Goal: Information Seeking & Learning: Learn about a topic

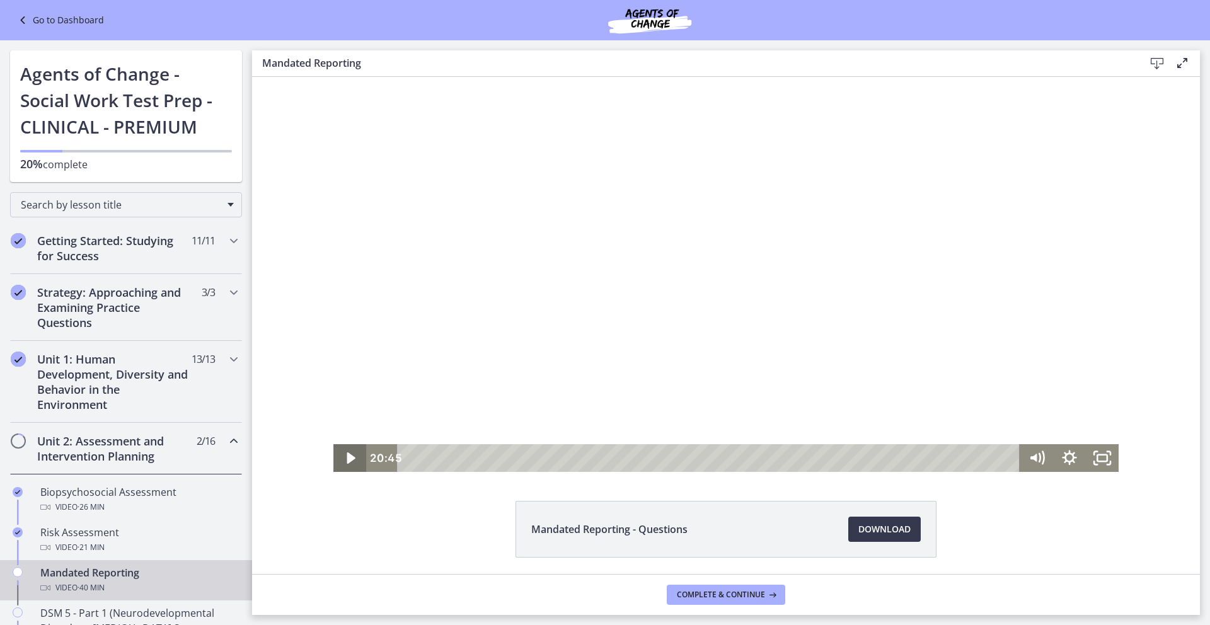
click at [345, 463] on icon "Play Video" at bounding box center [351, 458] width 33 height 28
click at [350, 468] on icon "Pause" at bounding box center [349, 458] width 39 height 33
click at [342, 458] on icon "Play Video" at bounding box center [350, 458] width 39 height 33
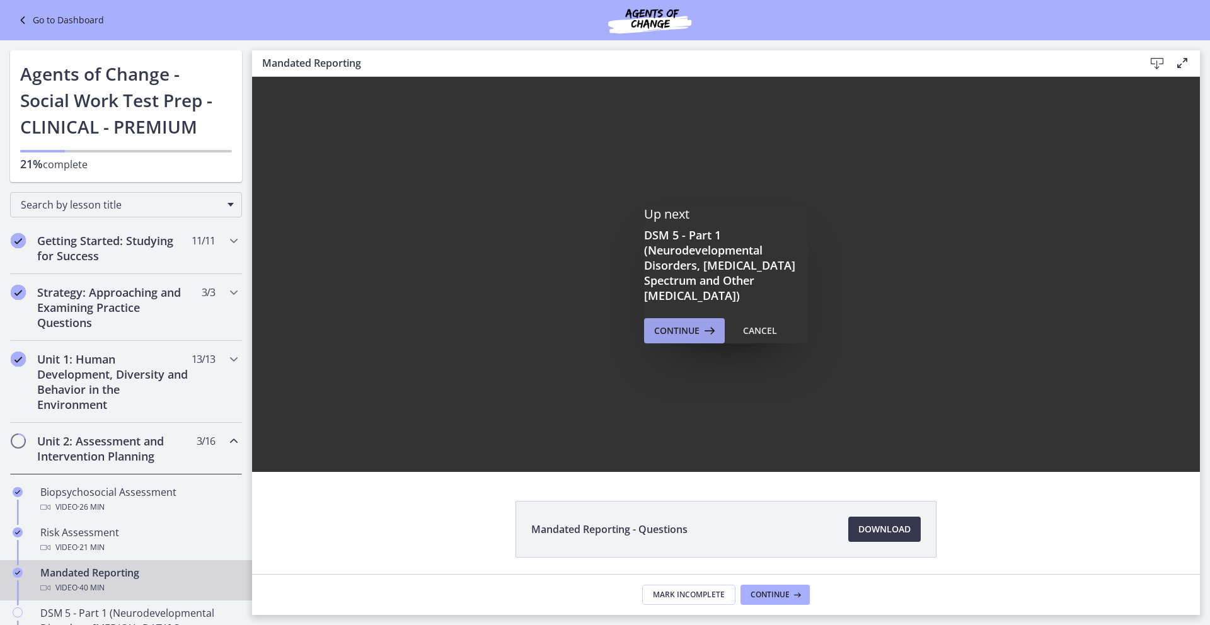
click at [685, 325] on span "Continue" at bounding box center [676, 330] width 45 height 15
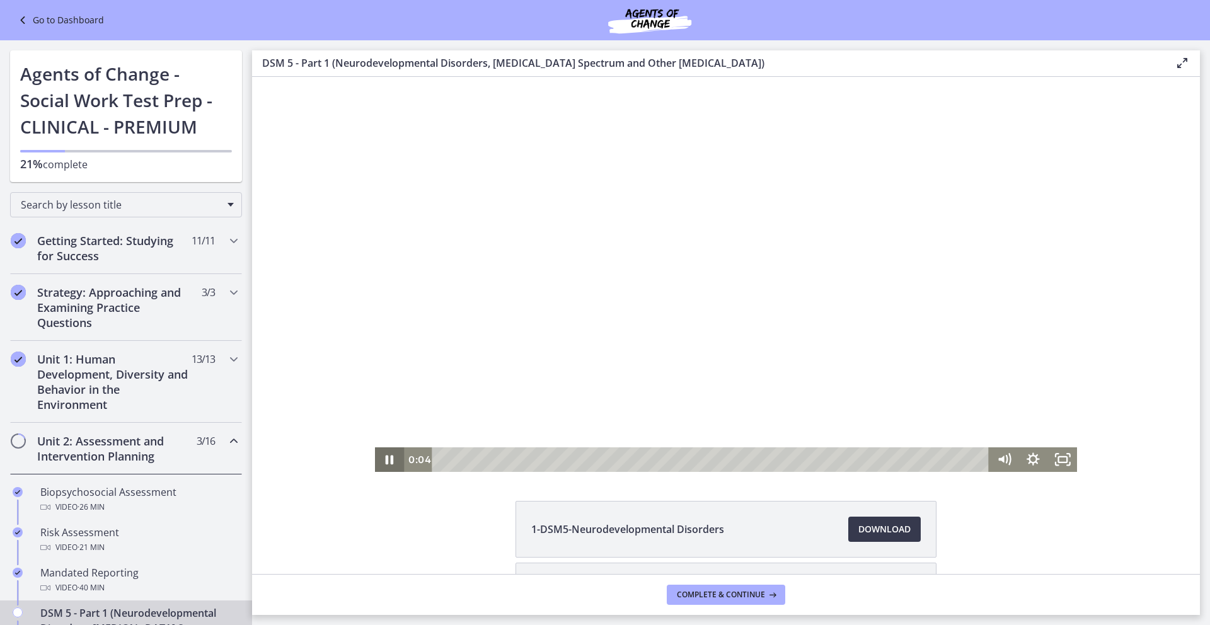
click at [385, 462] on icon "Pause" at bounding box center [389, 459] width 29 height 25
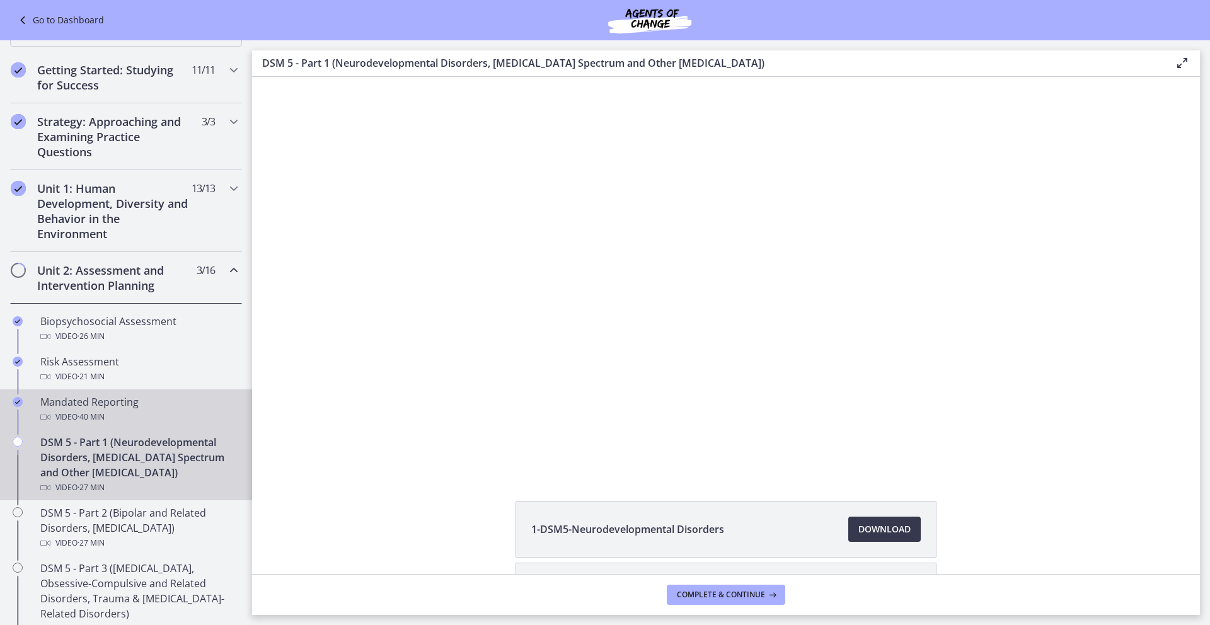
scroll to position [172, 0]
click at [226, 187] on icon "Chapters" at bounding box center [233, 187] width 15 height 15
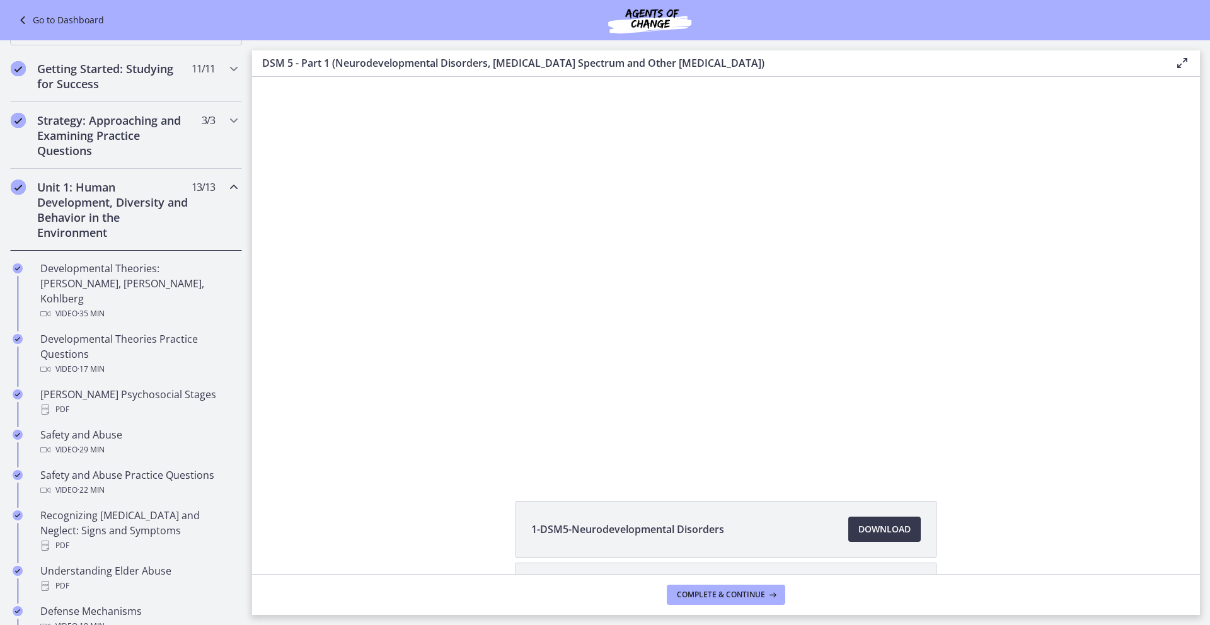
click at [226, 187] on icon "Chapters" at bounding box center [233, 187] width 15 height 15
